Goal: Obtain resource: Obtain resource

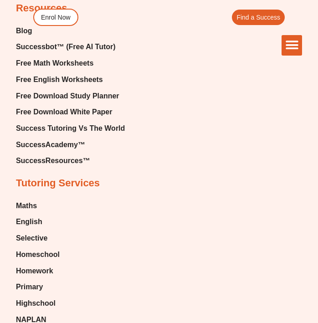
scroll to position [5964, 0]
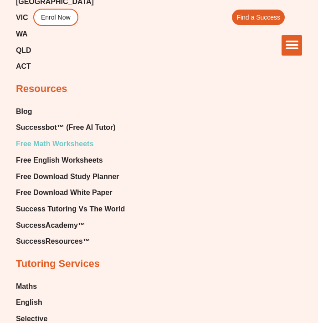
click at [72, 137] on span "Free Math Worksheets" at bounding box center [54, 144] width 77 height 14
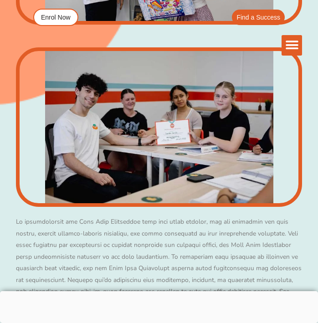
scroll to position [4045, 0]
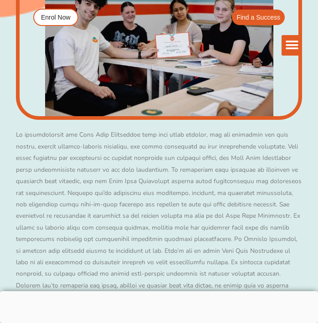
click at [162, 287] on iframe "Chat Widget" at bounding box center [240, 271] width 156 height 103
click at [157, 291] on div at bounding box center [159, 291] width 318 height 0
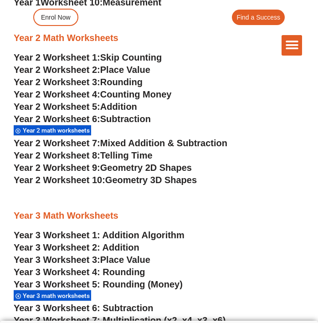
scroll to position [956, 0]
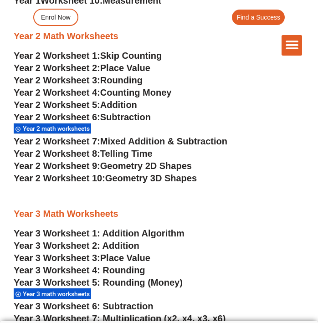
click at [124, 78] on span "Rounding" at bounding box center [121, 80] width 42 height 10
